Goal: Information Seeking & Learning: Learn about a topic

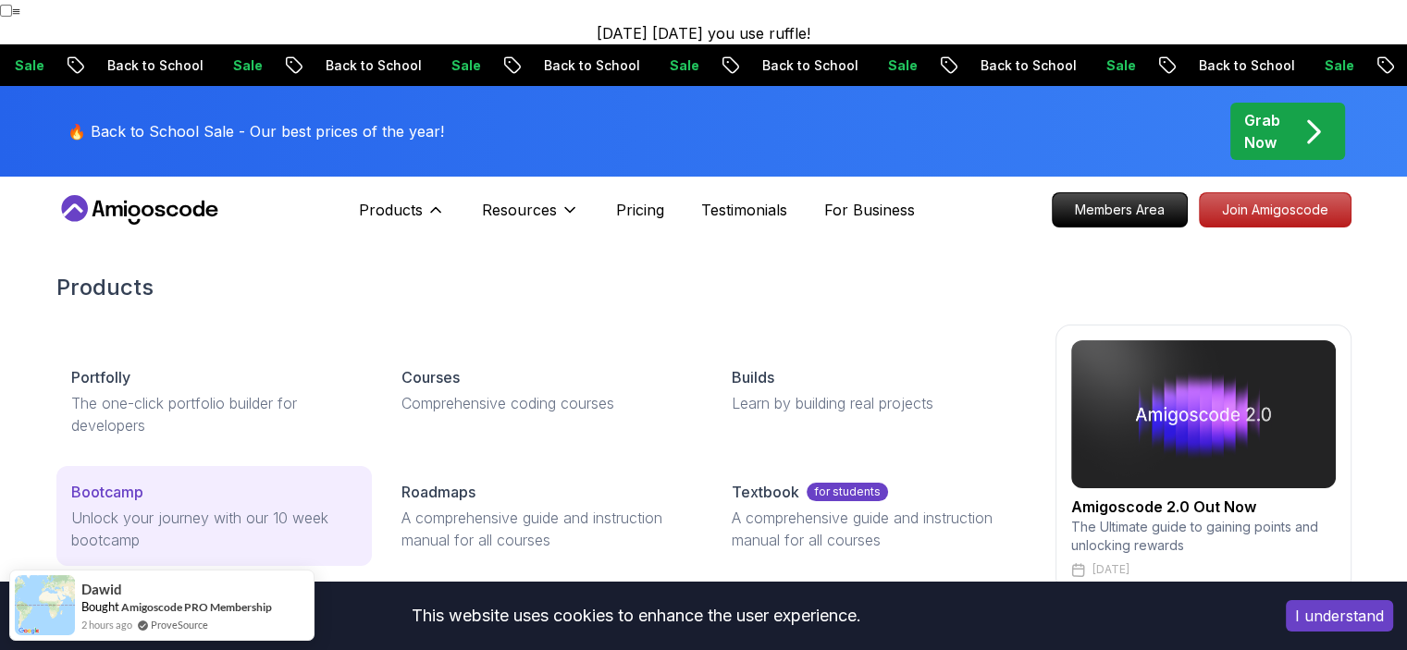
click at [281, 481] on div "Bootcamp" at bounding box center [214, 492] width 286 height 22
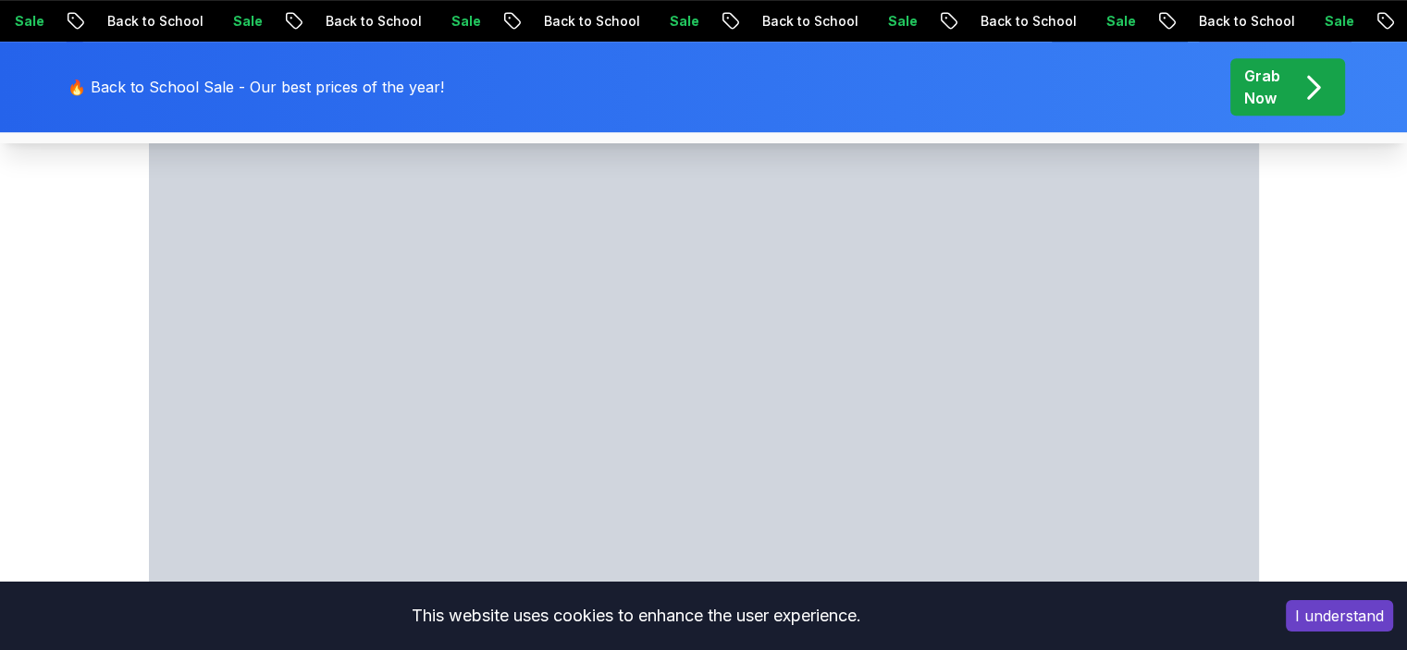
scroll to position [1018, 0]
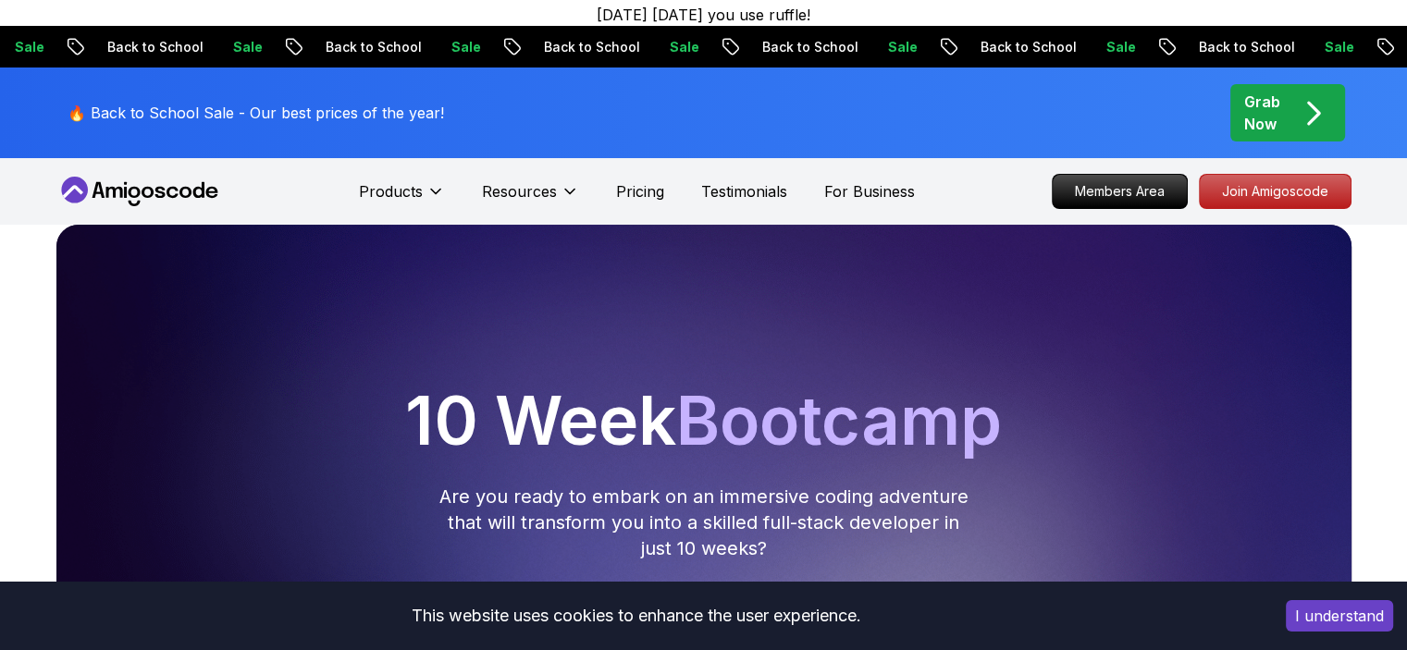
scroll to position [0, 0]
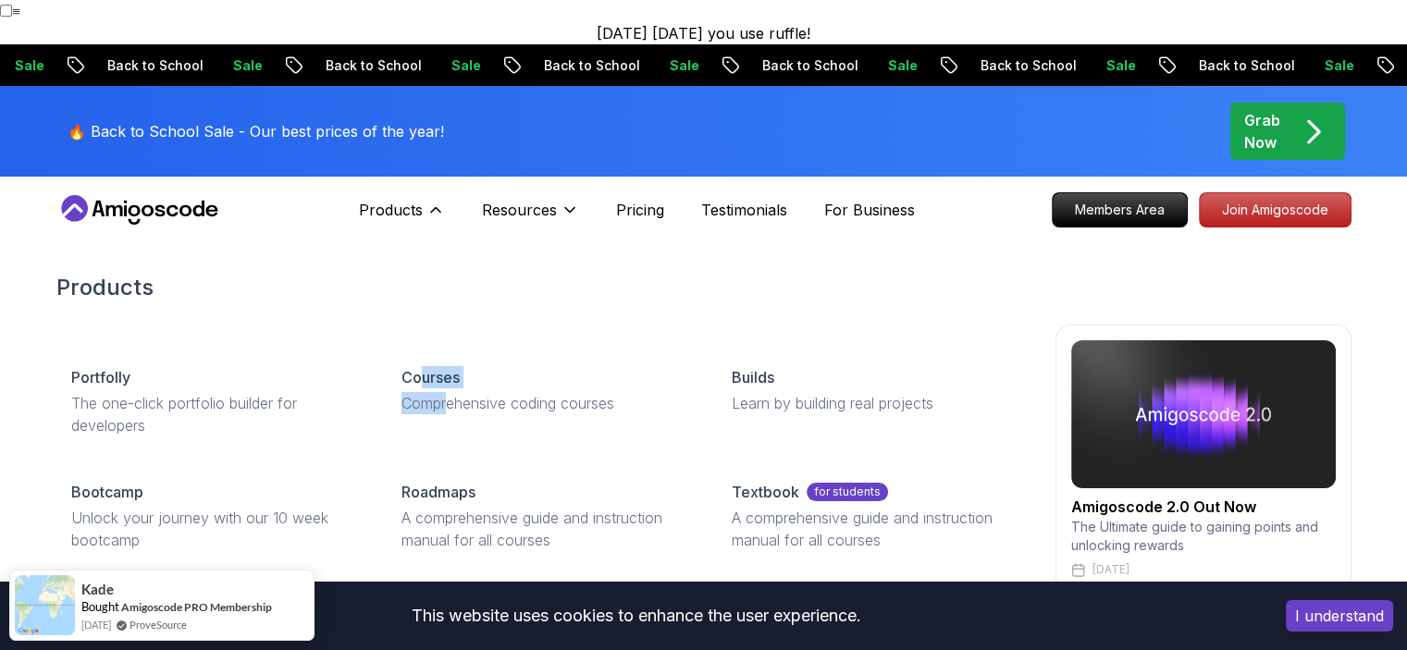
click at [451, 415] on div "Portfolly The one-click portfolio builder for developers Courses Comprehensive …" at bounding box center [703, 459] width 1295 height 268
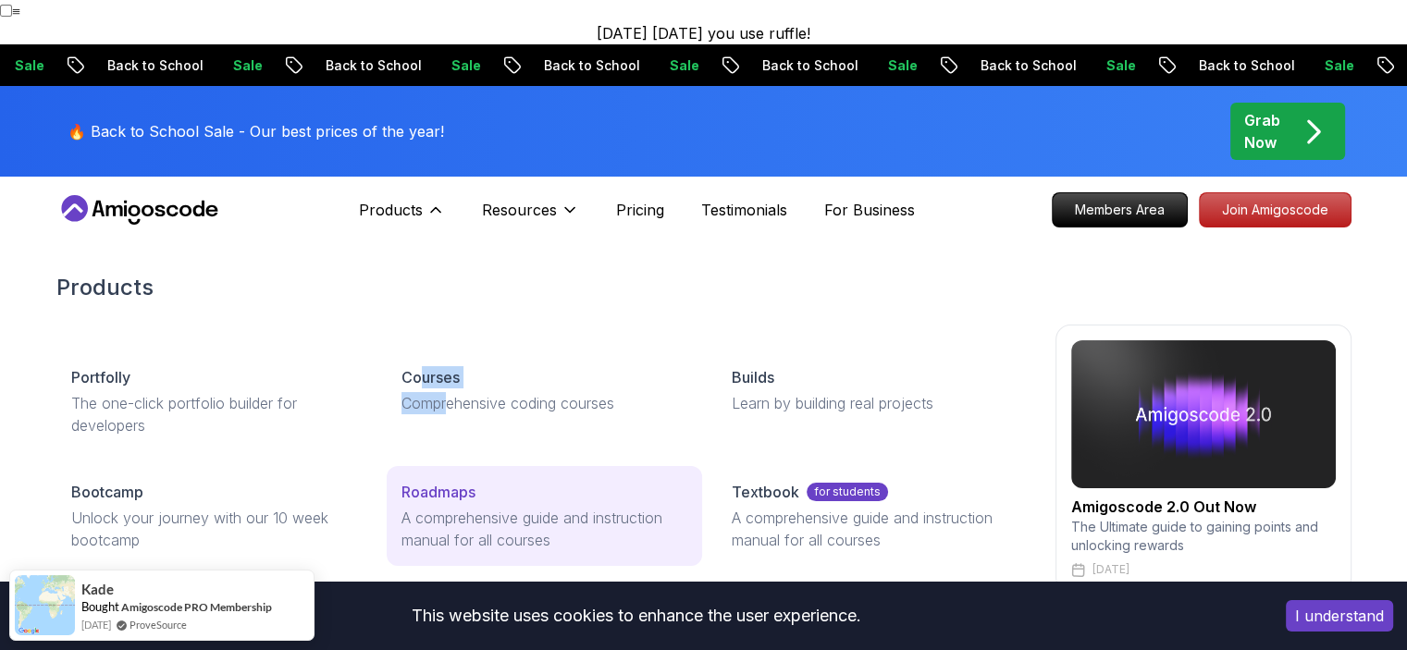
click at [451, 480] on link "Roadmaps A comprehensive guide and instruction manual for all courses" at bounding box center [544, 516] width 315 height 100
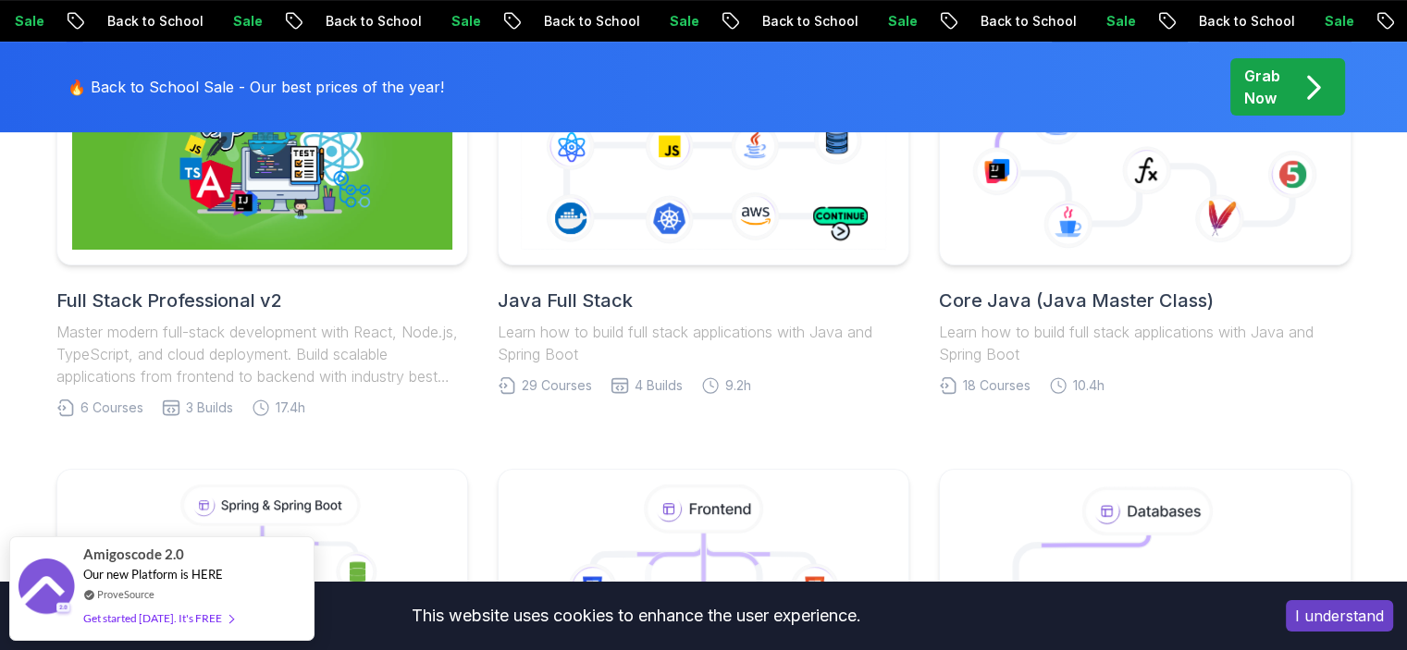
scroll to position [555, 0]
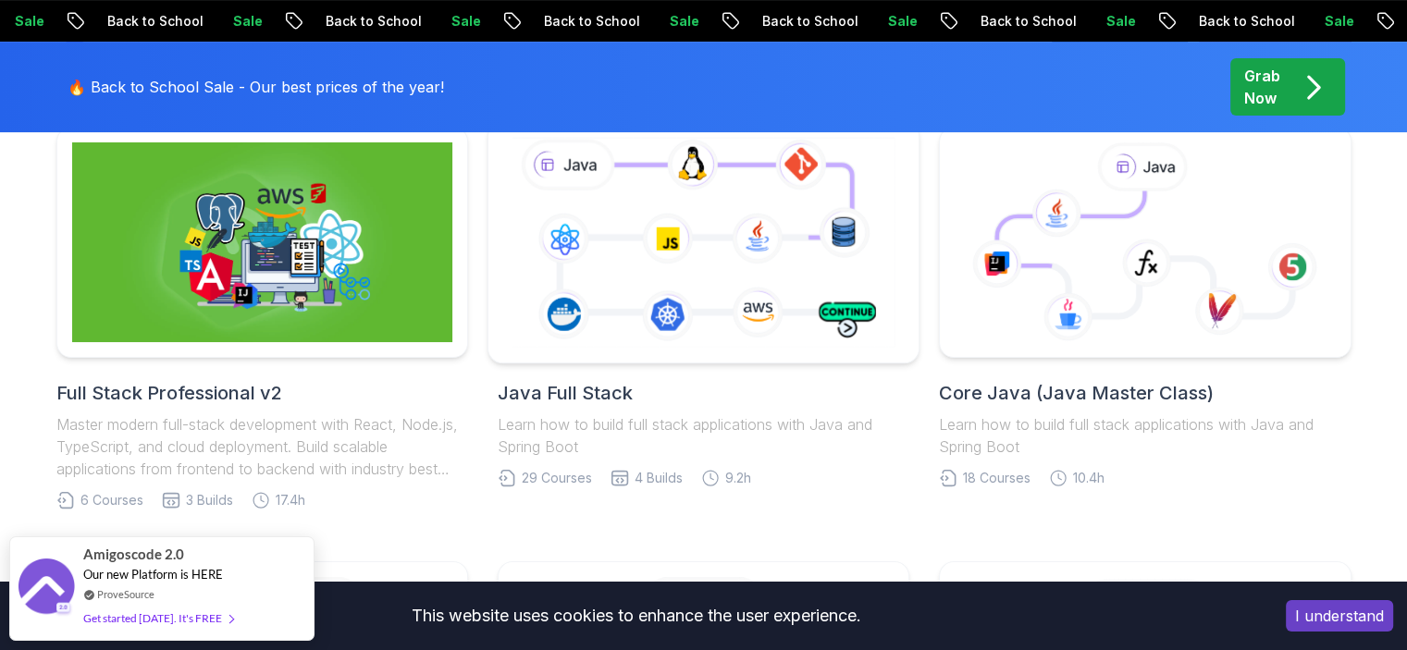
click at [658, 296] on icon at bounding box center [703, 241] width 391 height 217
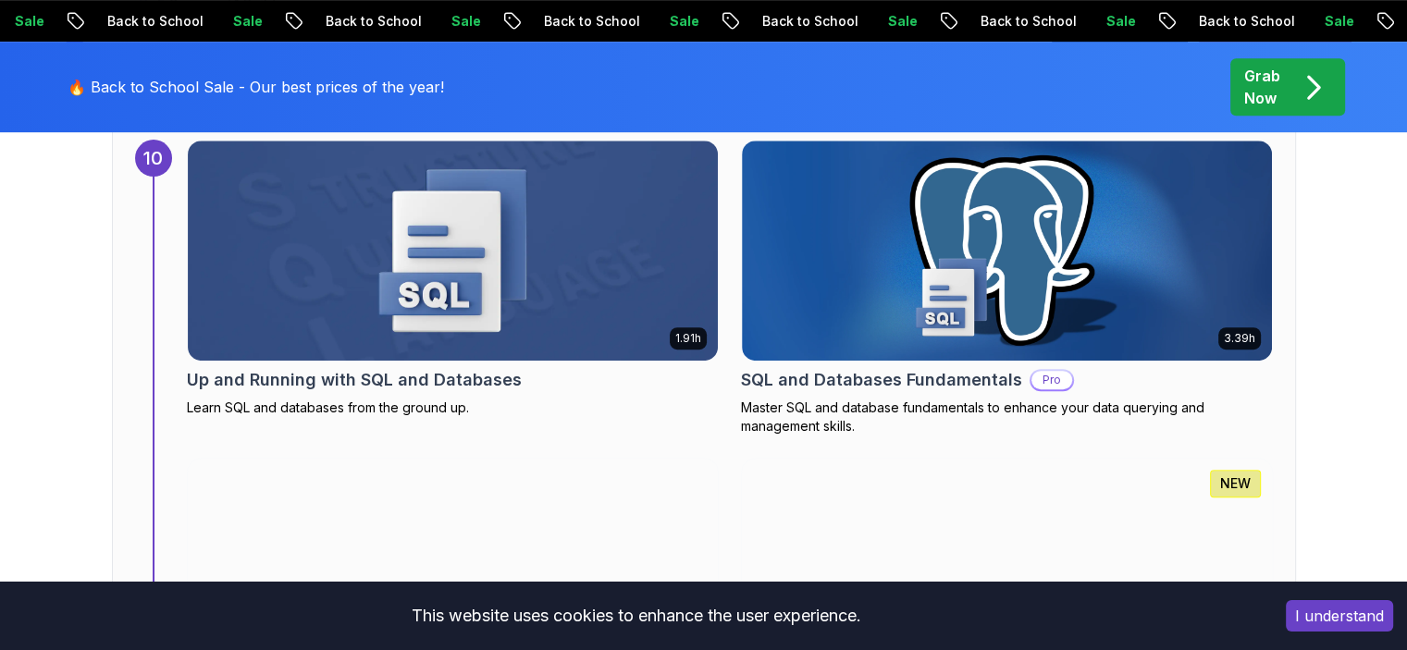
scroll to position [8141, 0]
